Goal: Book appointment/travel/reservation

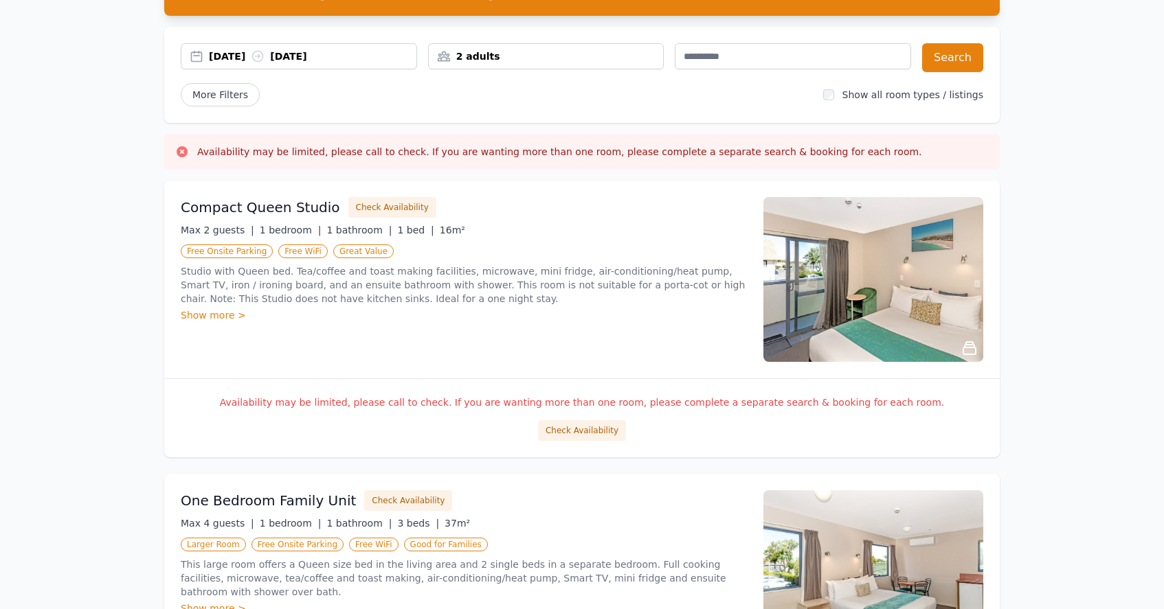
scroll to position [118, 0]
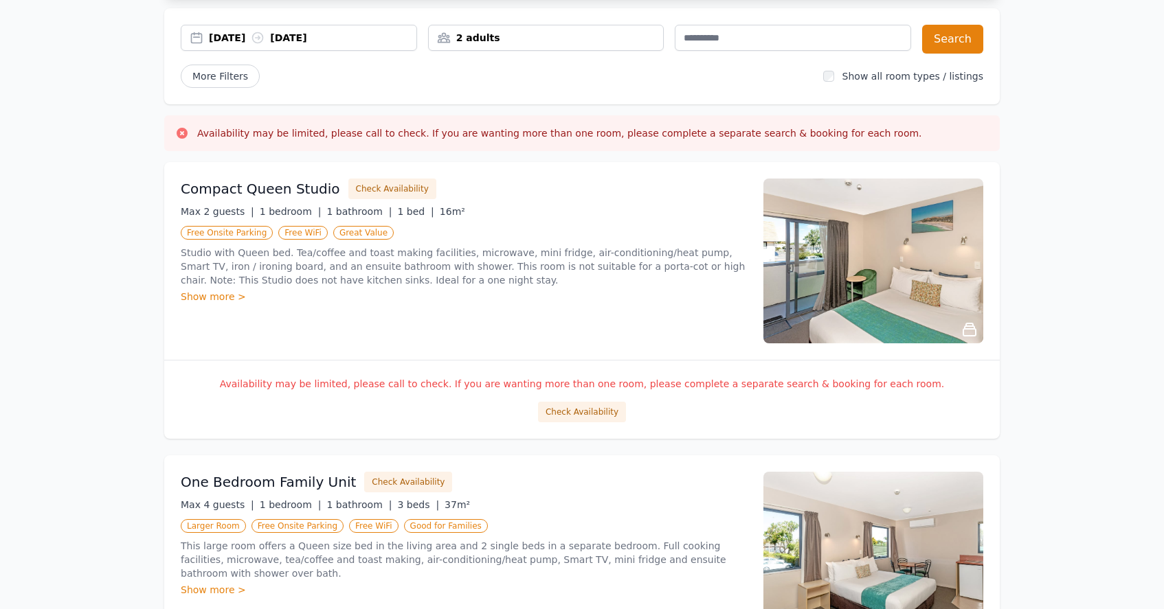
click at [233, 298] on div "Show more >" at bounding box center [464, 297] width 566 height 14
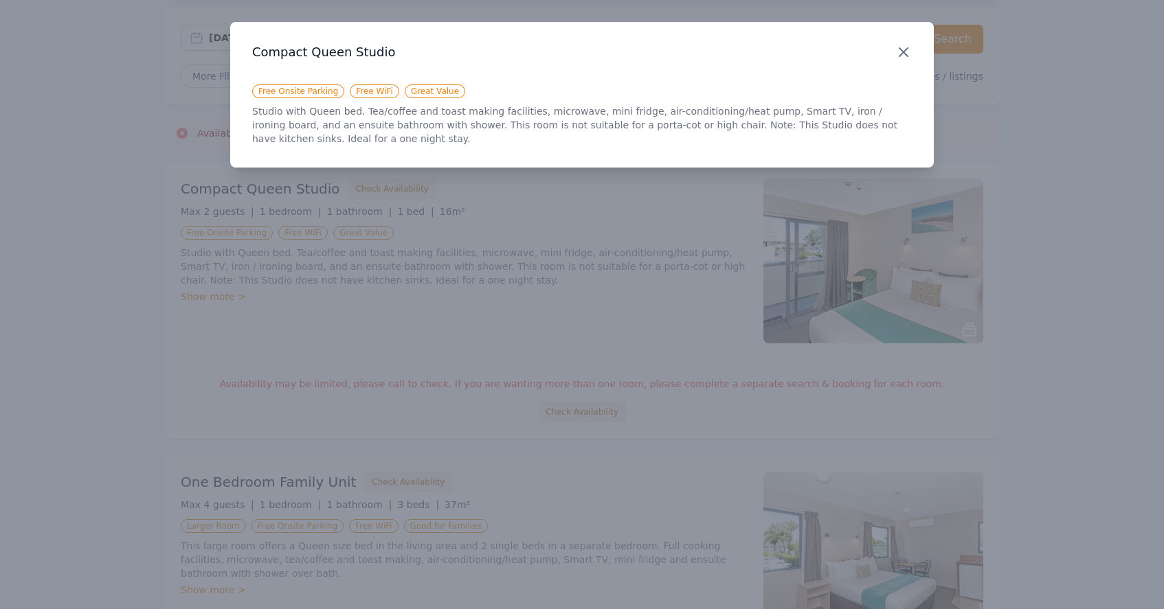
click at [901, 56] on icon "button" at bounding box center [903, 52] width 8 height 8
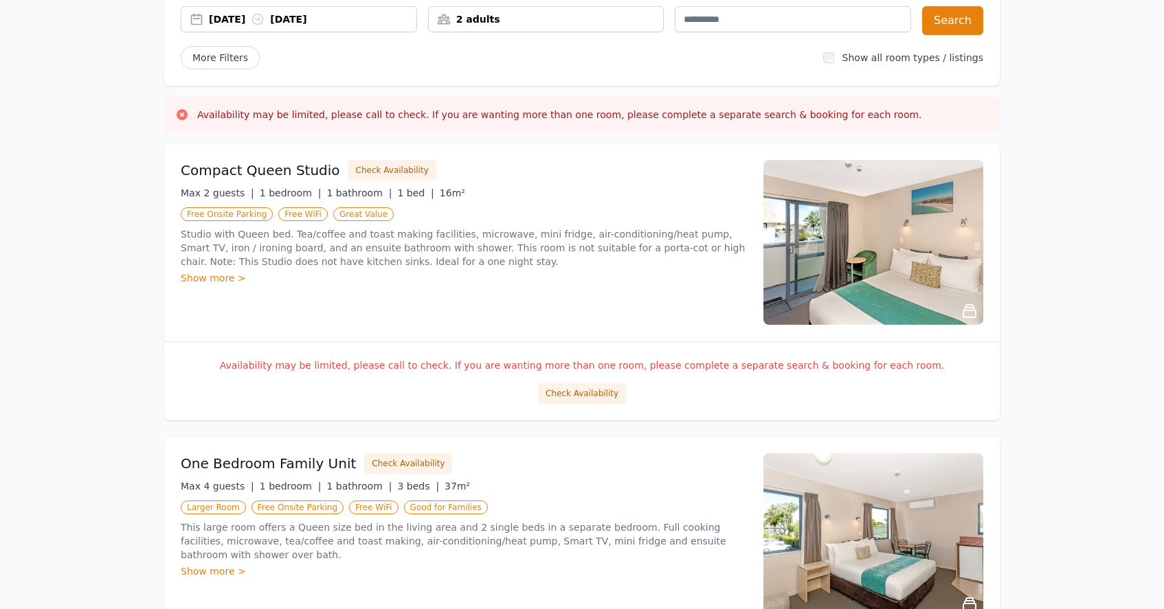
scroll to position [135, 0]
click at [673, 276] on div "Show more >" at bounding box center [464, 280] width 566 height 14
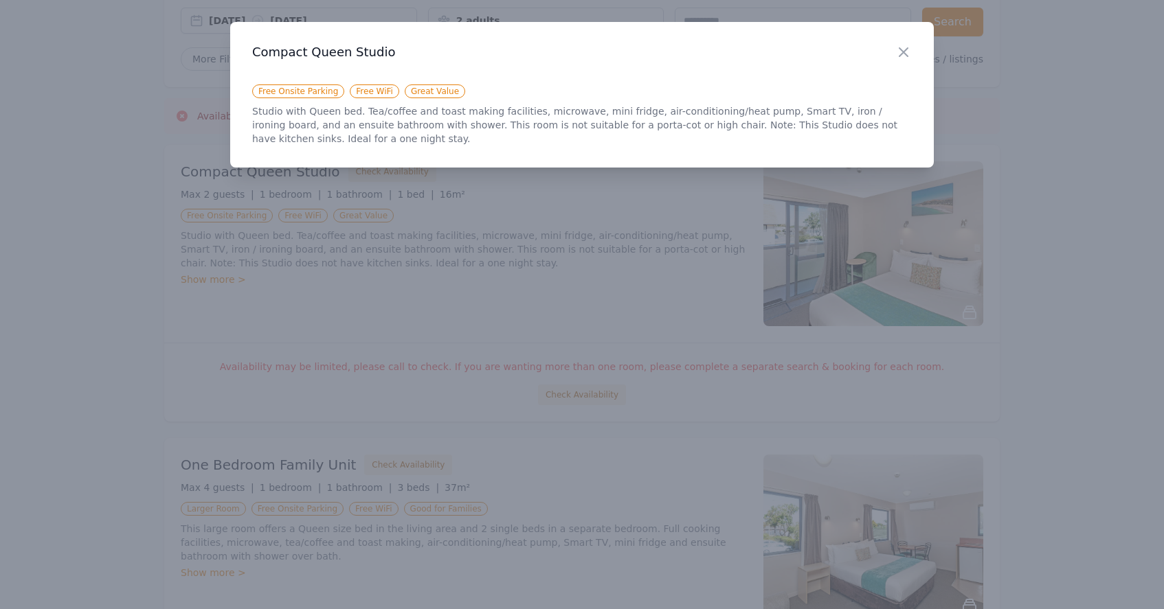
click at [673, 276] on div at bounding box center [582, 304] width 1164 height 609
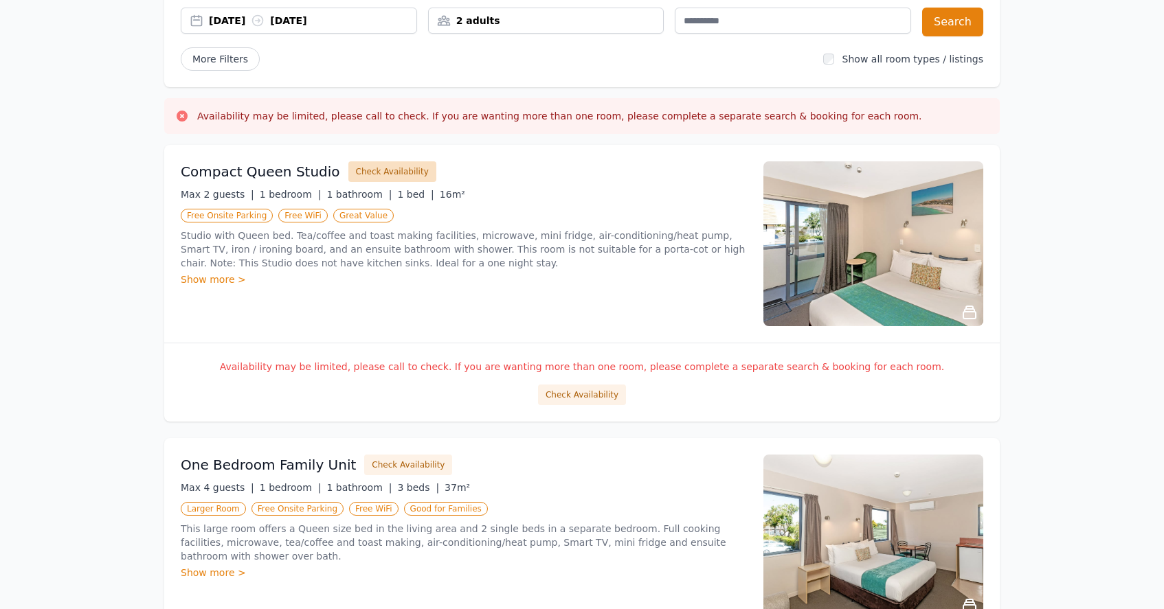
click at [396, 175] on button "Check Availability" at bounding box center [392, 171] width 88 height 21
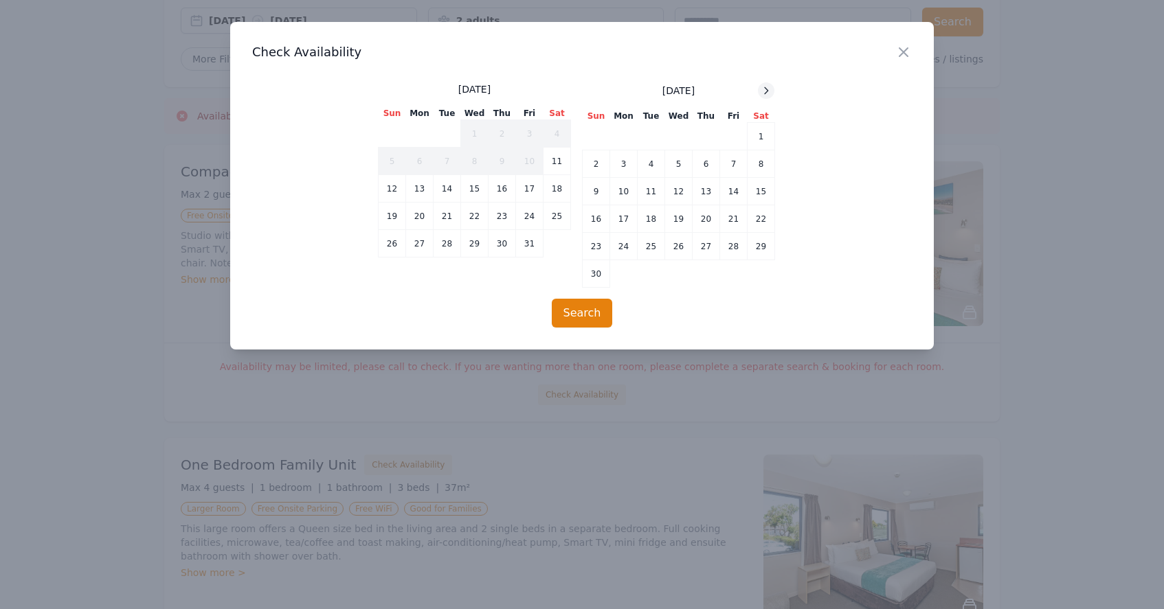
click at [765, 91] on icon at bounding box center [766, 90] width 11 height 11
click at [903, 54] on icon "button" at bounding box center [903, 52] width 8 height 8
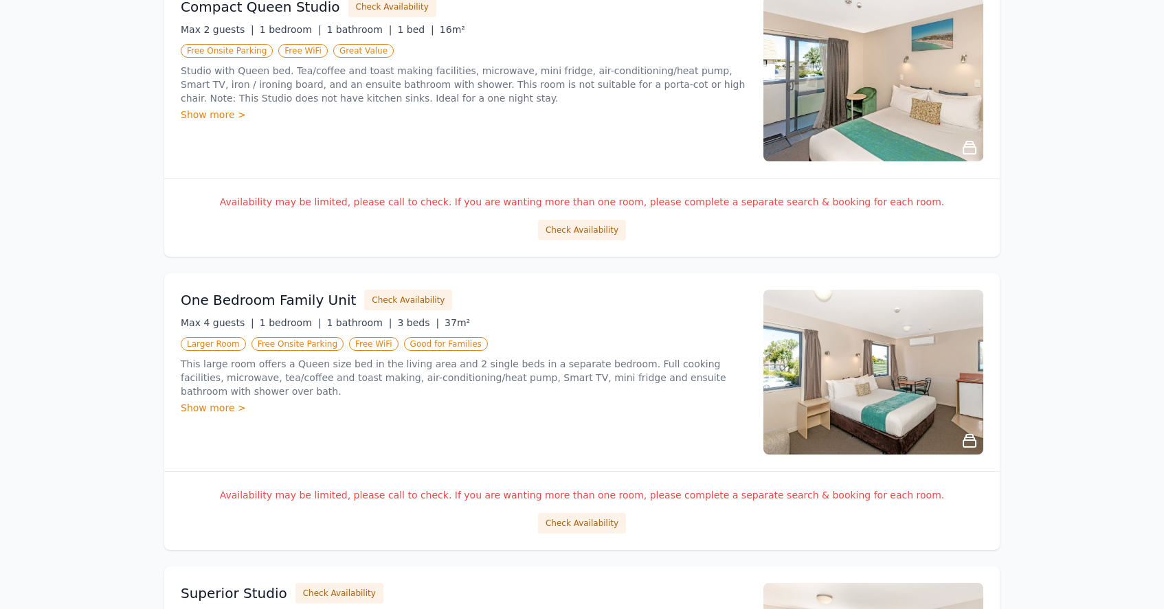
scroll to position [328, 0]
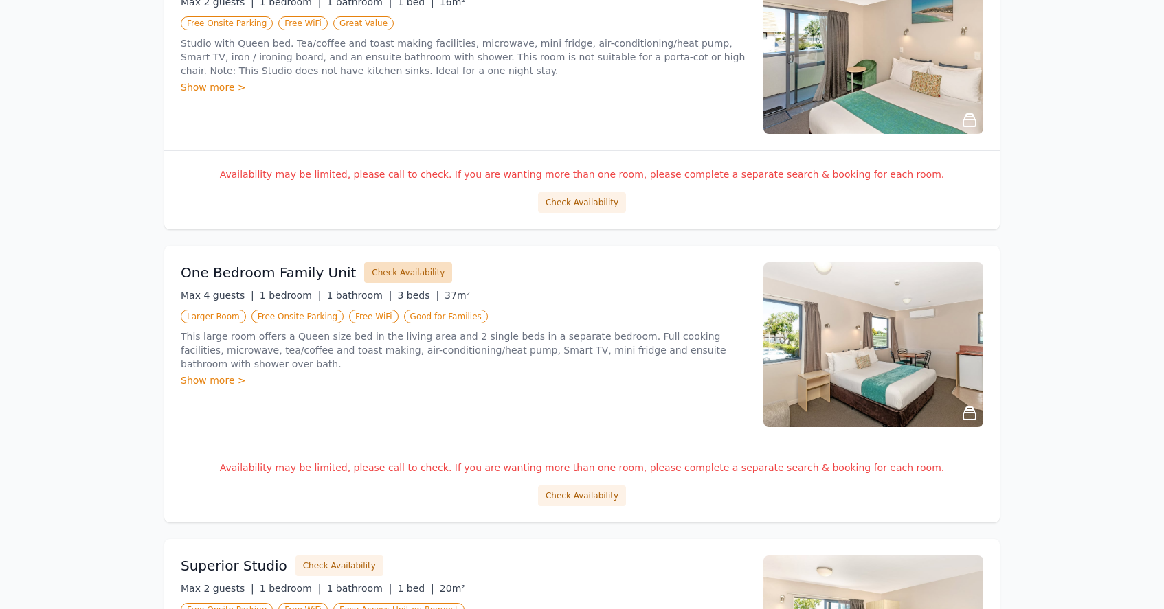
click at [412, 279] on button "Check Availability" at bounding box center [408, 272] width 88 height 21
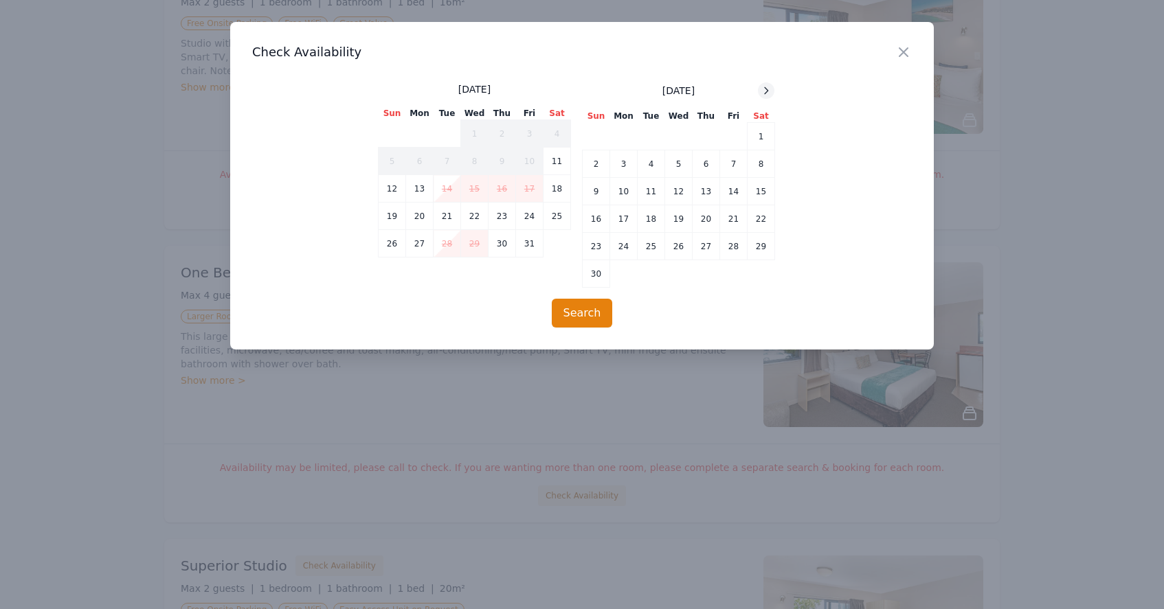
click at [765, 87] on icon at bounding box center [766, 90] width 3 height 6
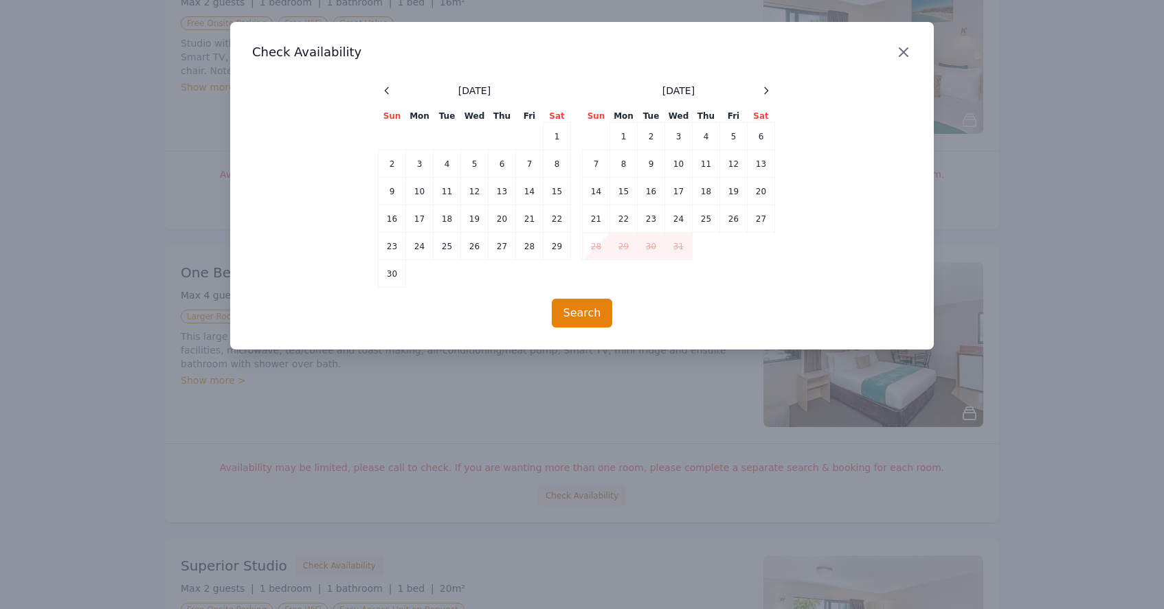
click at [902, 51] on icon "button" at bounding box center [903, 52] width 8 height 8
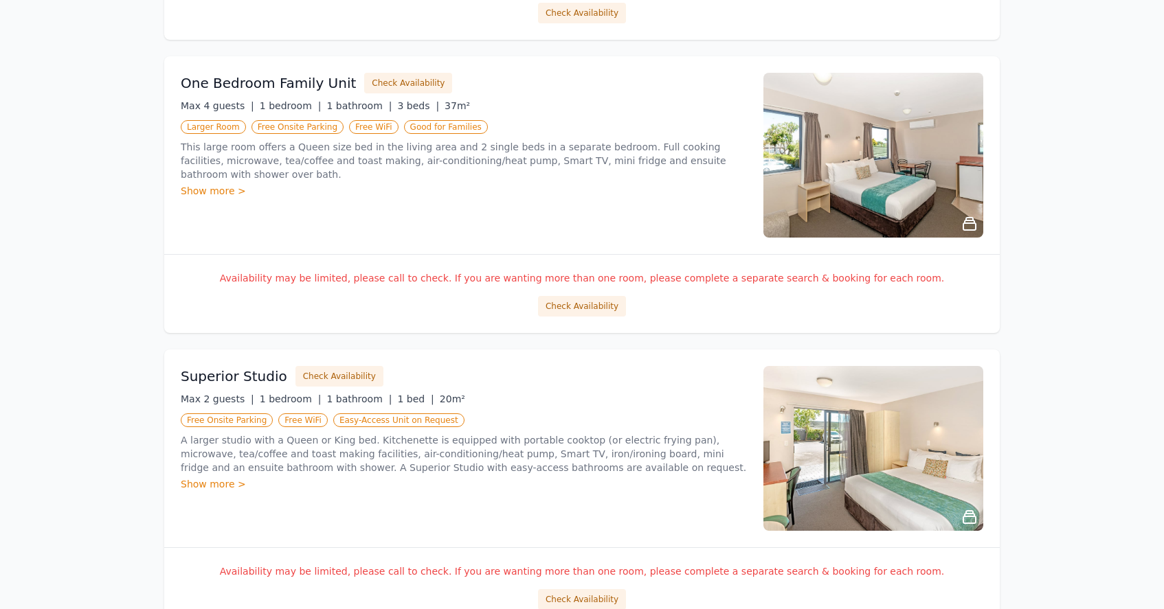
scroll to position [548, 0]
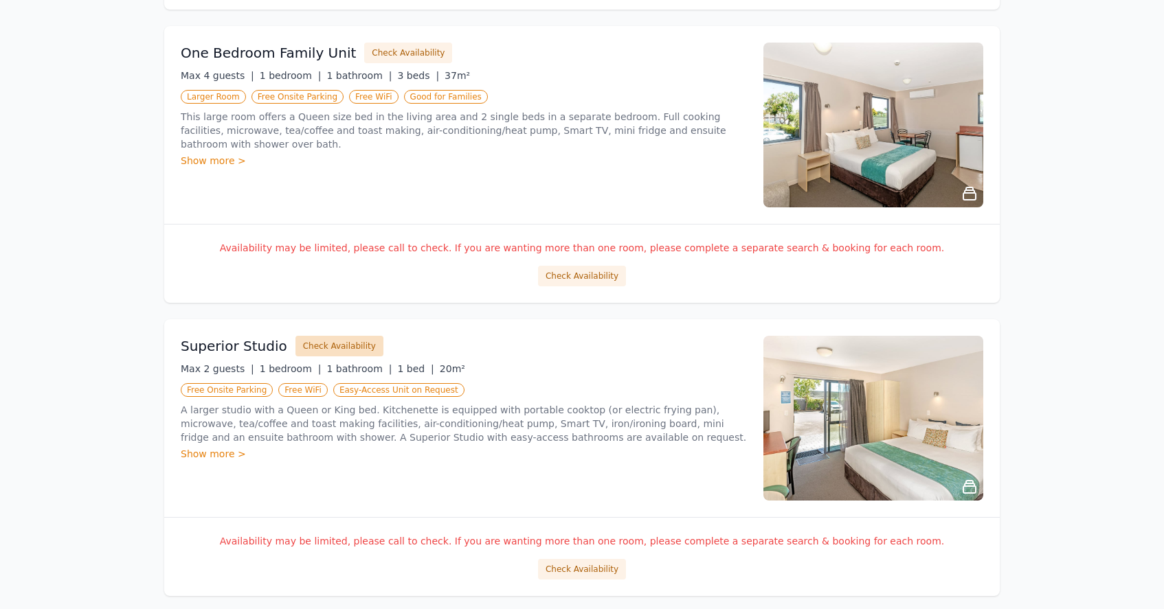
click at [347, 342] on button "Check Availability" at bounding box center [339, 346] width 88 height 21
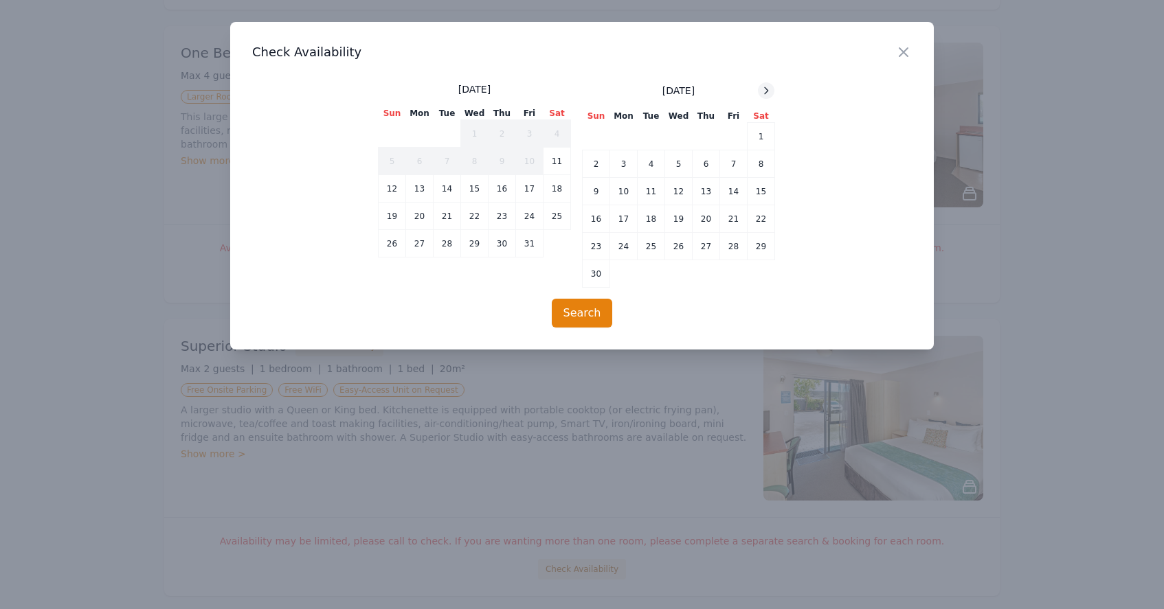
click at [774, 89] on div at bounding box center [766, 90] width 16 height 16
click at [903, 51] on icon "button" at bounding box center [903, 52] width 16 height 16
